Goal: Communication & Community: Answer question/provide support

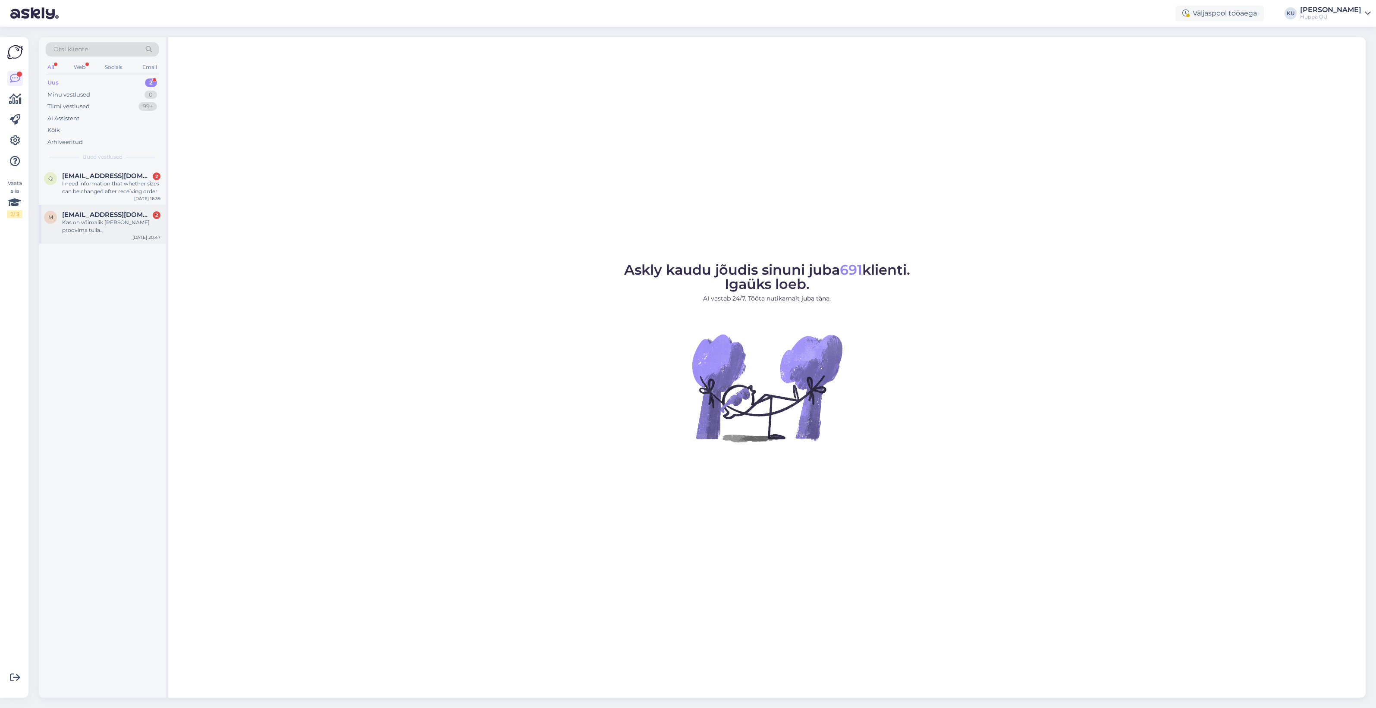
click at [94, 236] on div "m [EMAIL_ADDRESS][DOMAIN_NAME] 2 Kas on võimalik [PERSON_NAME] proovima tulla […" at bounding box center [102, 224] width 127 height 39
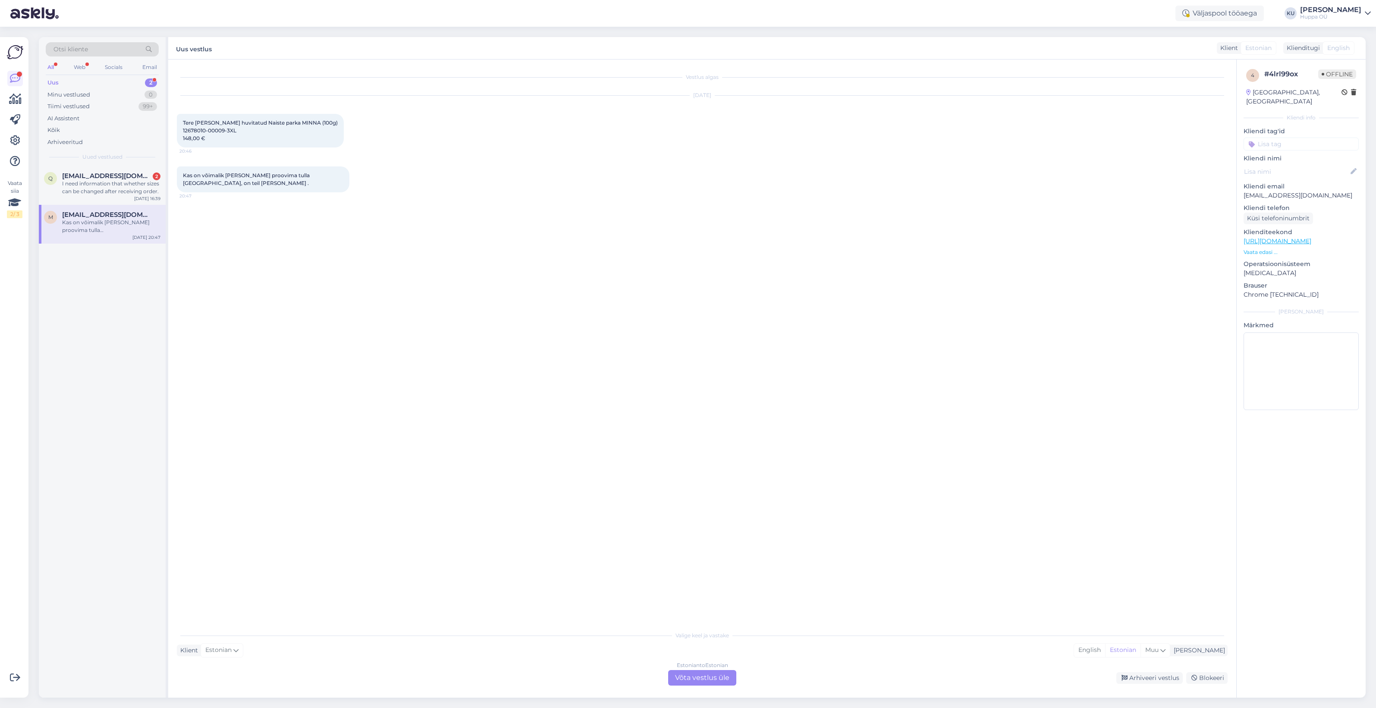
click at [704, 426] on div "Estonian to Estonian Võta vestlus üle" at bounding box center [702, 678] width 68 height 16
drag, startPoint x: 181, startPoint y: 130, endPoint x: 235, endPoint y: 130, distance: 54.3
click at [235, 130] on div "Tere [PERSON_NAME] huvitatud Naiste parka MINNA (100g) 12678010-00009-3XL 148,0…" at bounding box center [260, 131] width 167 height 34
copy span "12678010-00009-3XL"
click at [235, 426] on textarea at bounding box center [702, 668] width 1050 height 18
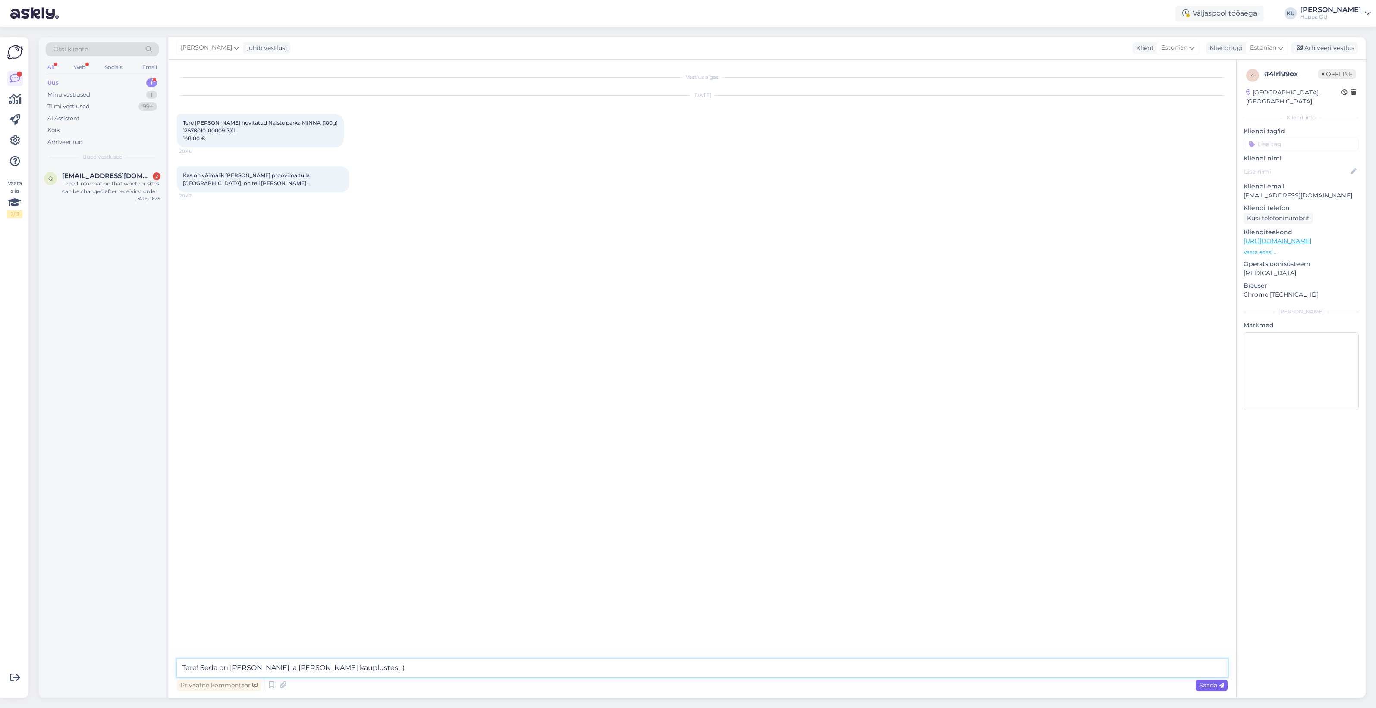
type textarea "Tere! Seda on [PERSON_NAME] ja [PERSON_NAME] kauplustes. :)"
click at [815, 426] on span "Saada" at bounding box center [1211, 685] width 25 height 8
click at [815, 55] on div "[PERSON_NAME] juhib vestlust Klient Estonian Klienditugi Estonian Arhiveeri ves…" at bounding box center [766, 48] width 1197 height 22
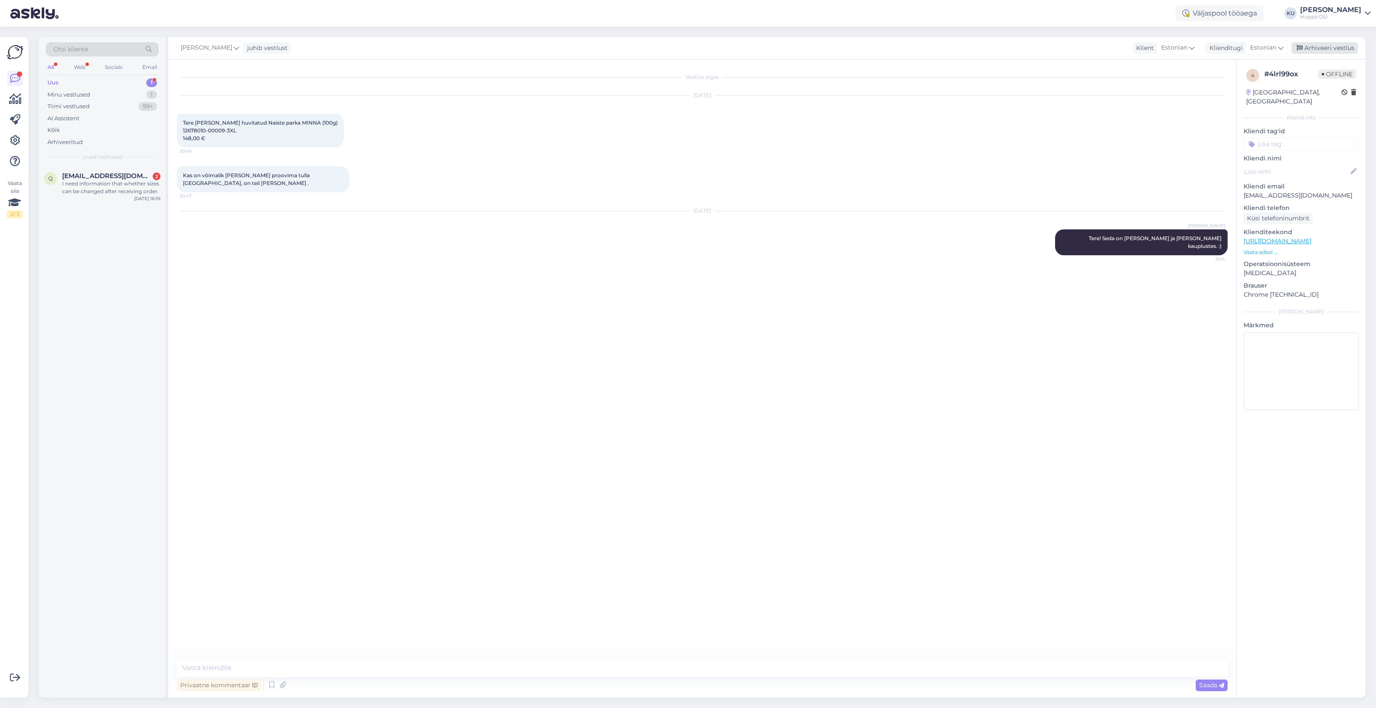
click at [815, 46] on div "Arhiveeri vestlus" at bounding box center [1324, 48] width 66 height 12
click at [105, 188] on div "I need information that whether sizes can be changed after receiving order." at bounding box center [111, 188] width 98 height 16
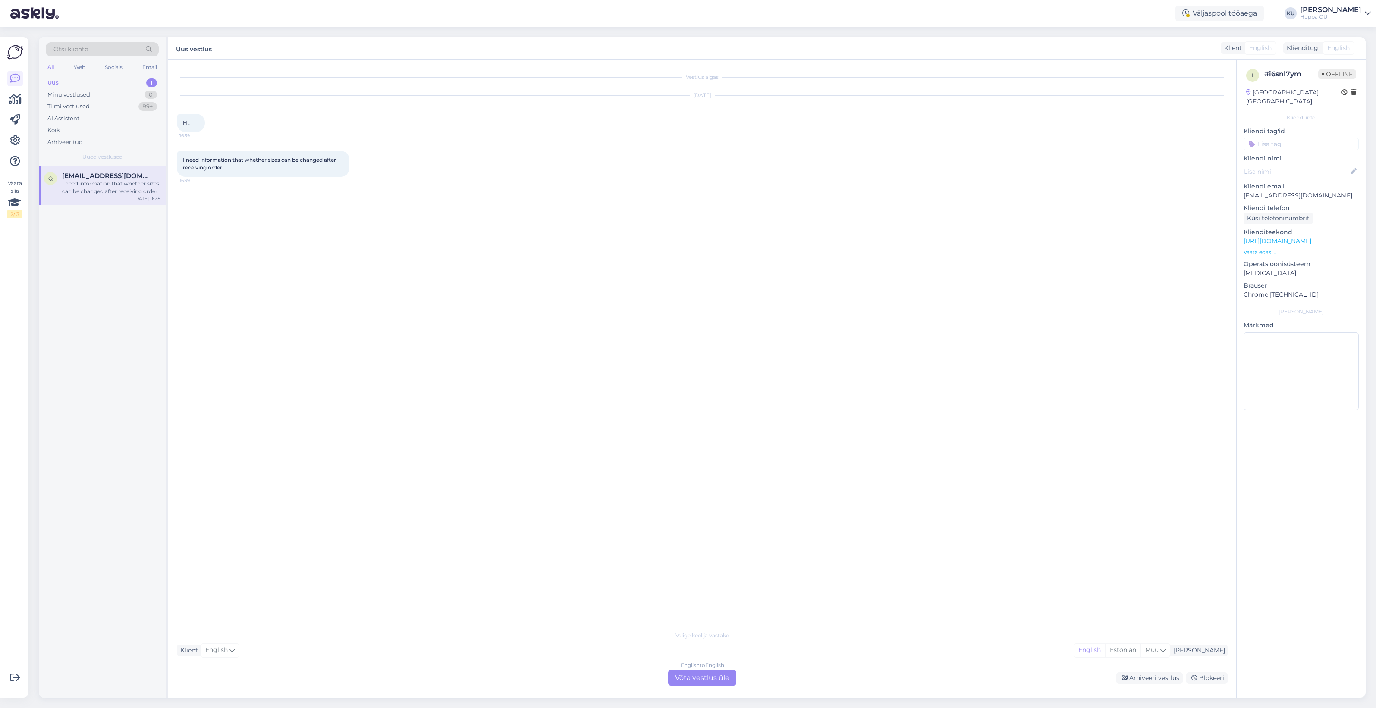
click at [706, 426] on div "English to English Võta vestlus üle" at bounding box center [702, 678] width 68 height 16
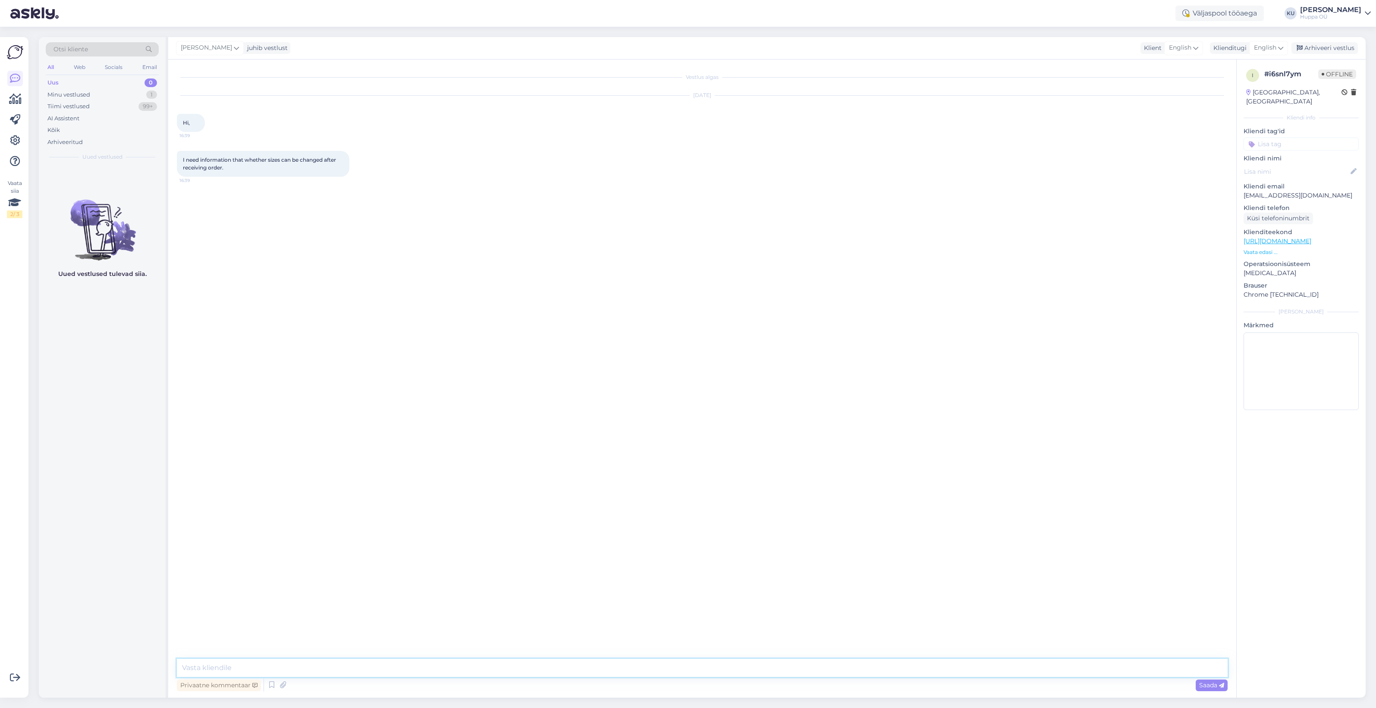
click at [317, 426] on textarea at bounding box center [702, 668] width 1050 height 18
type textarea "Hello! We can only offer exchange when you go to the Mustika store (also requir…"
type textarea "W"
click at [815, 45] on div "Arhiveeri vestlus" at bounding box center [1324, 48] width 66 height 12
